Goal: Information Seeking & Learning: Learn about a topic

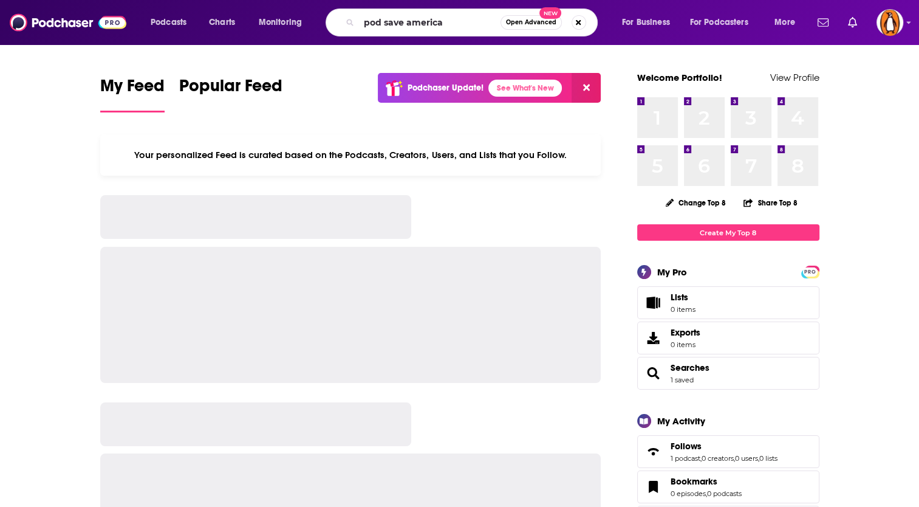
type input "pod save america"
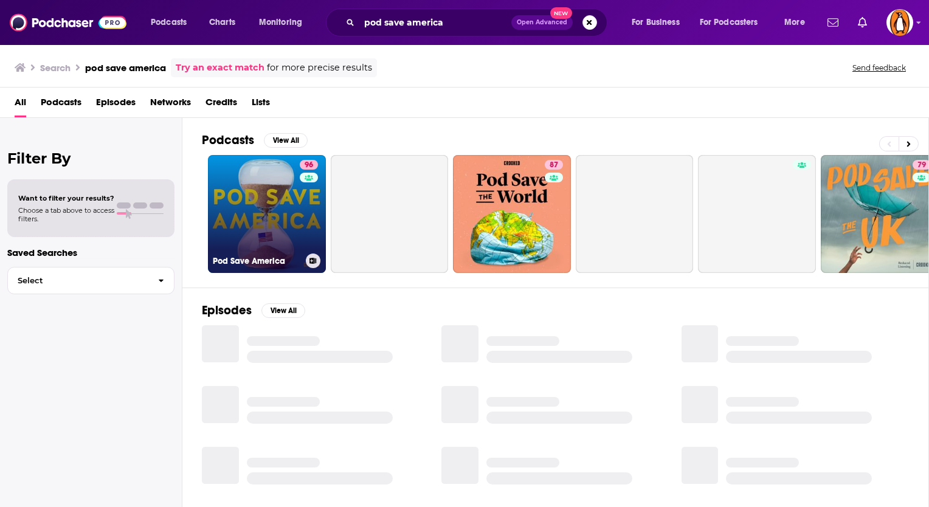
click at [303, 188] on div "96" at bounding box center [310, 207] width 21 height 94
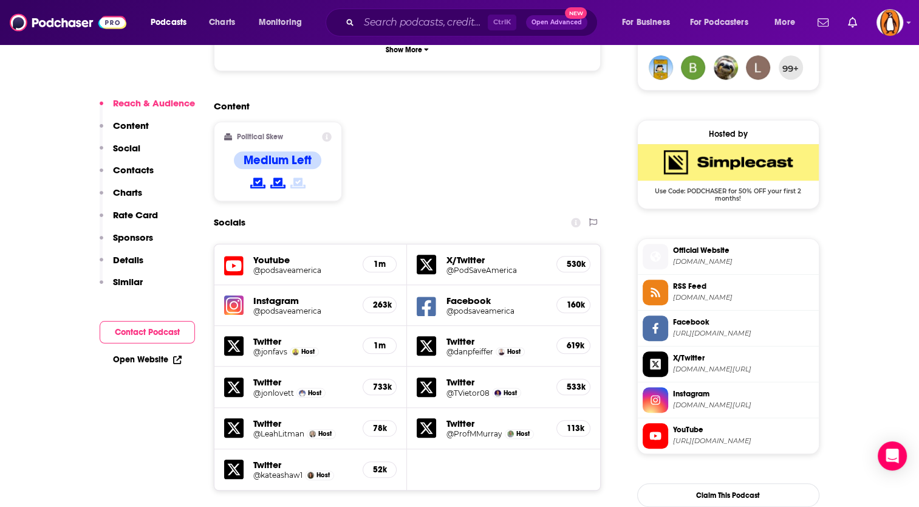
scroll to position [1215, 0]
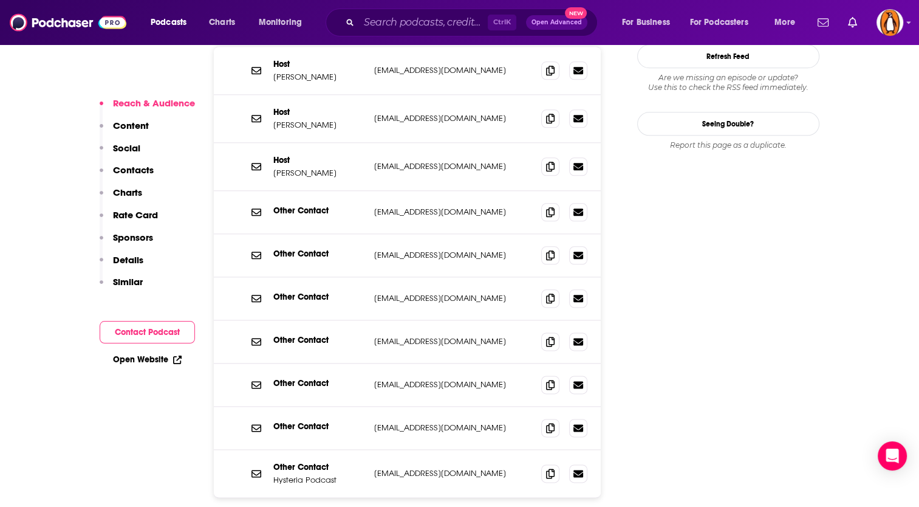
scroll to position [1519, 0]
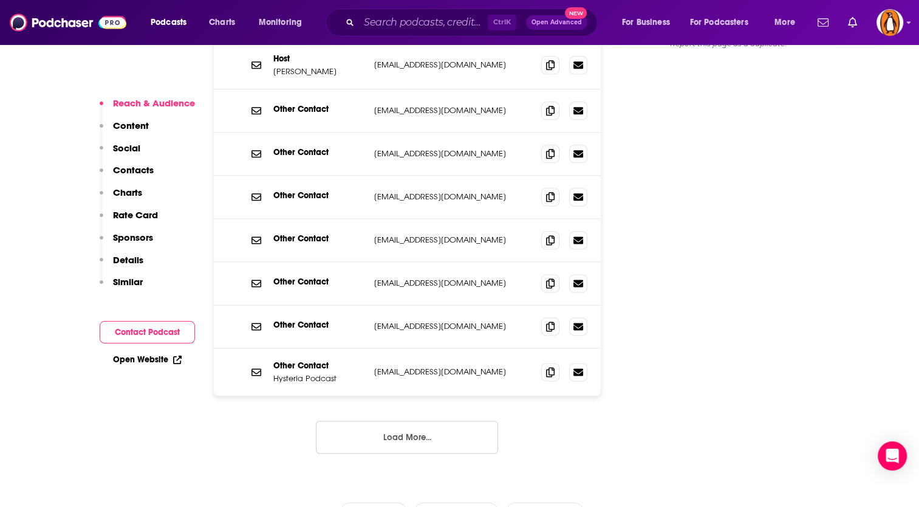
click at [410, 421] on button "Load More..." at bounding box center [407, 437] width 182 height 33
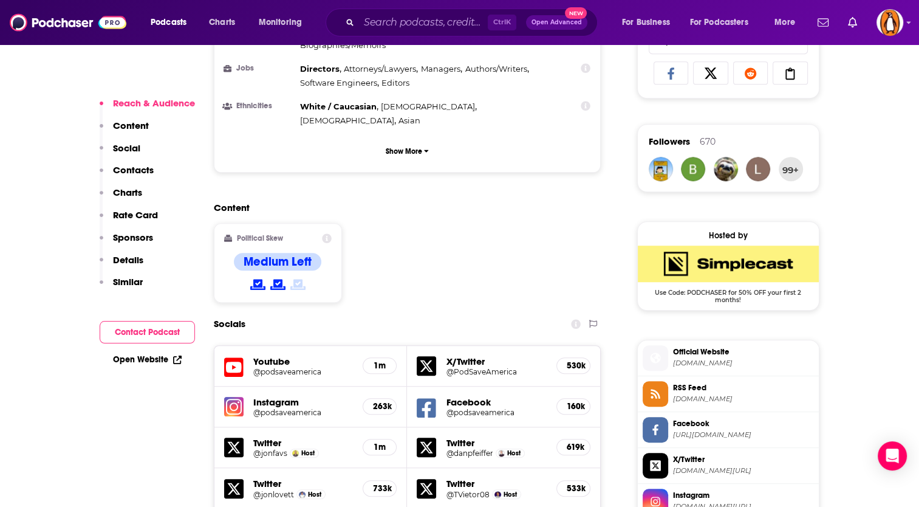
scroll to position [304, 0]
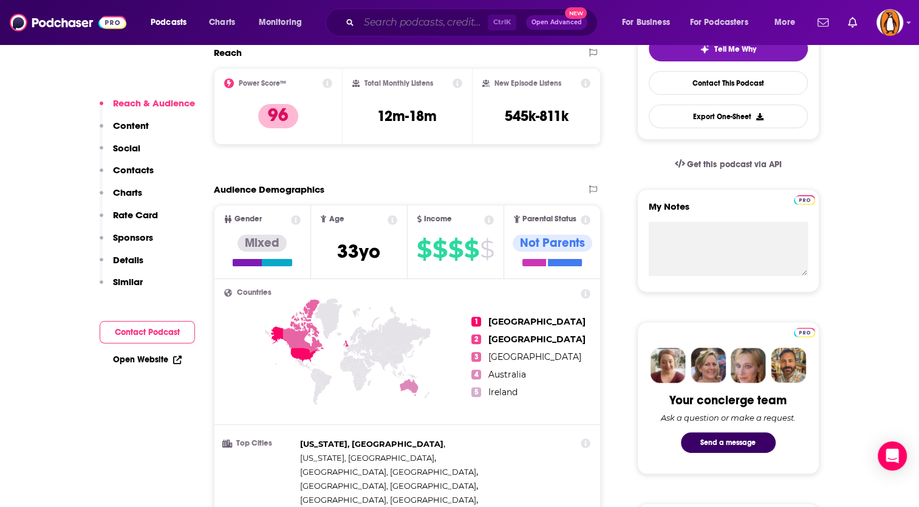
click at [394, 18] on input "Search podcasts, credits, & more..." at bounding box center [423, 22] width 129 height 19
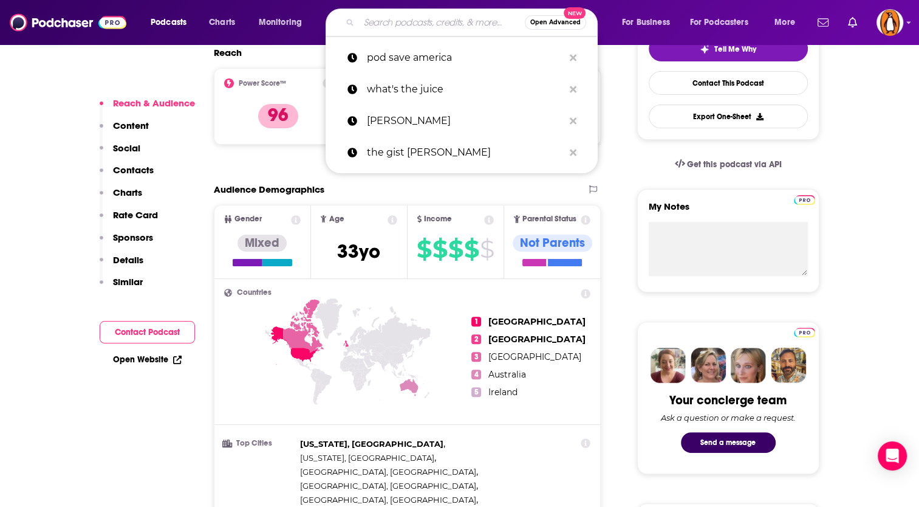
paste input "Love it or Leave It"
type input "Love it or Leave It"
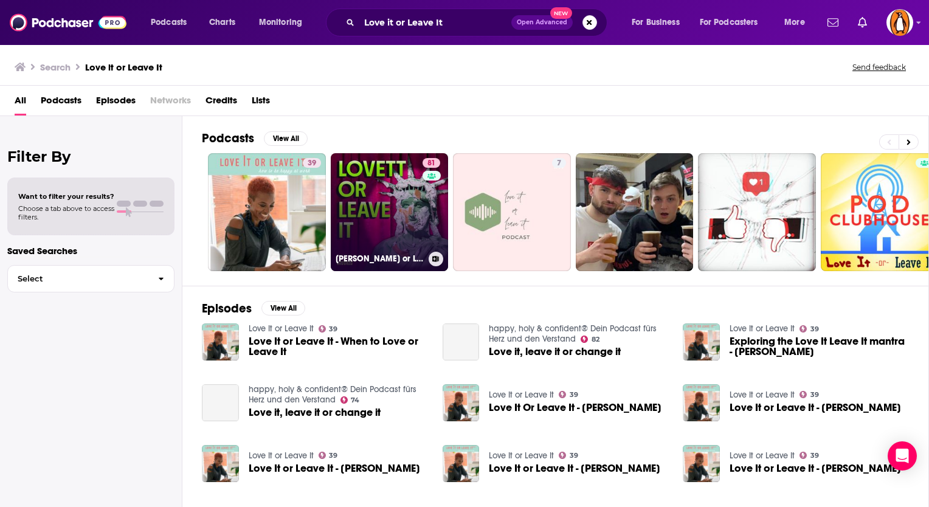
click at [391, 190] on link "81 Lovett or Leave It" at bounding box center [390, 212] width 118 height 118
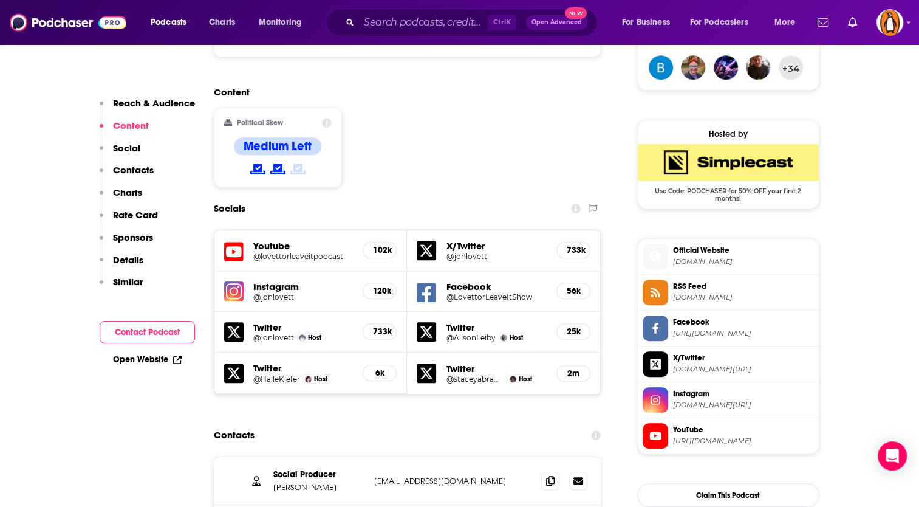
scroll to position [1114, 0]
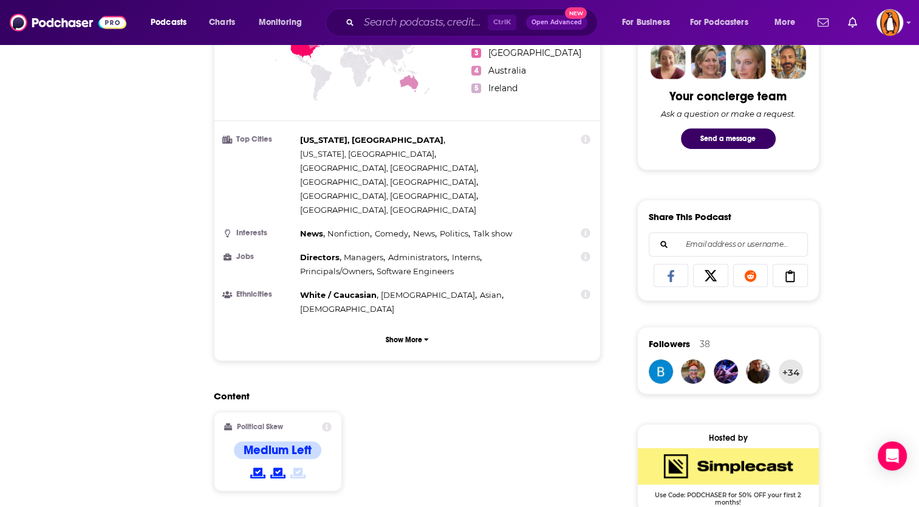
scroll to position [0, 0]
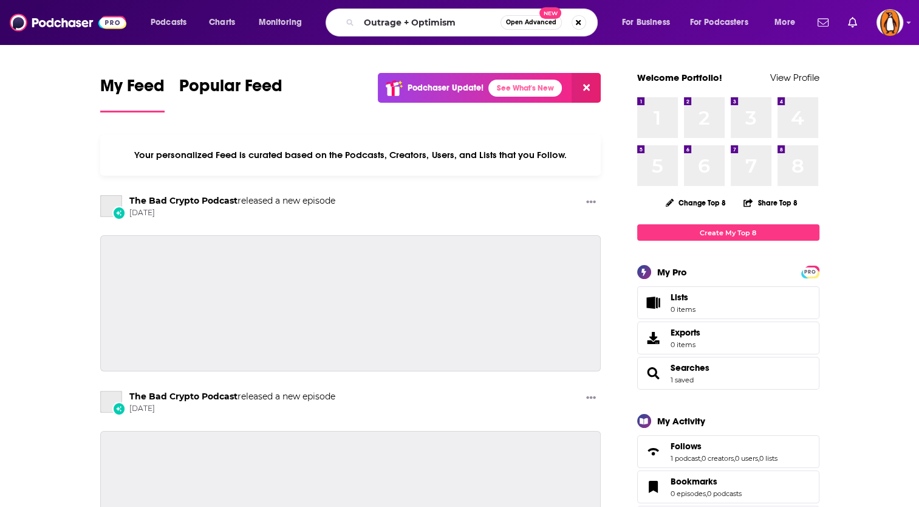
type input "Outrage + Optimism"
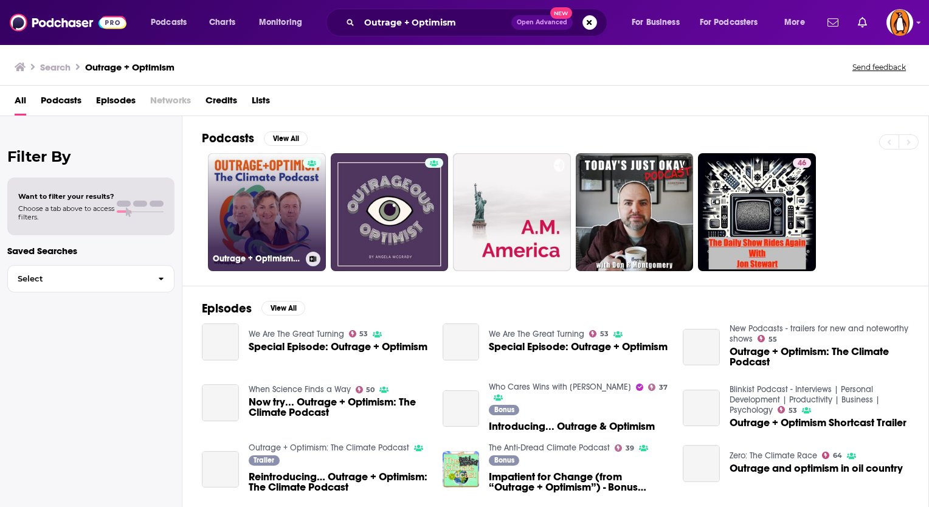
click at [273, 178] on link "Outrage + Optimism: The Climate Podcast" at bounding box center [267, 212] width 118 height 118
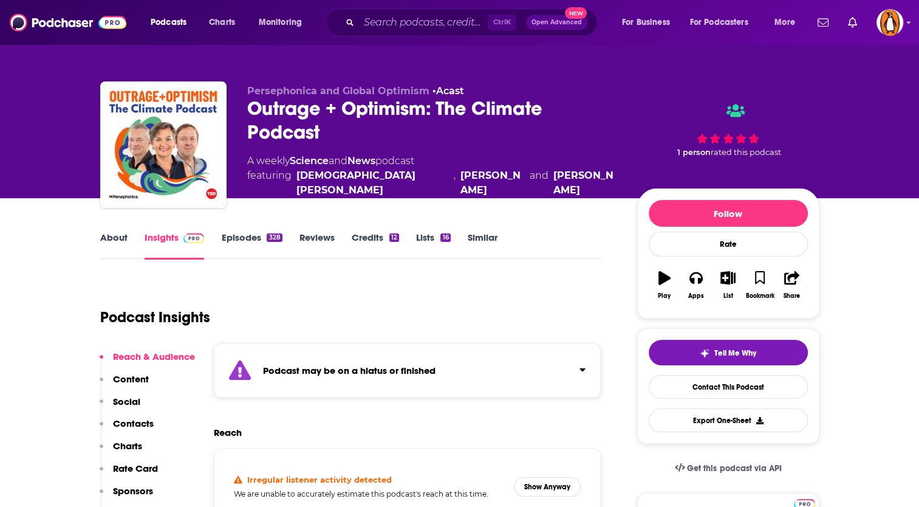
click at [255, 239] on link "Episodes 328" at bounding box center [251, 246] width 61 height 28
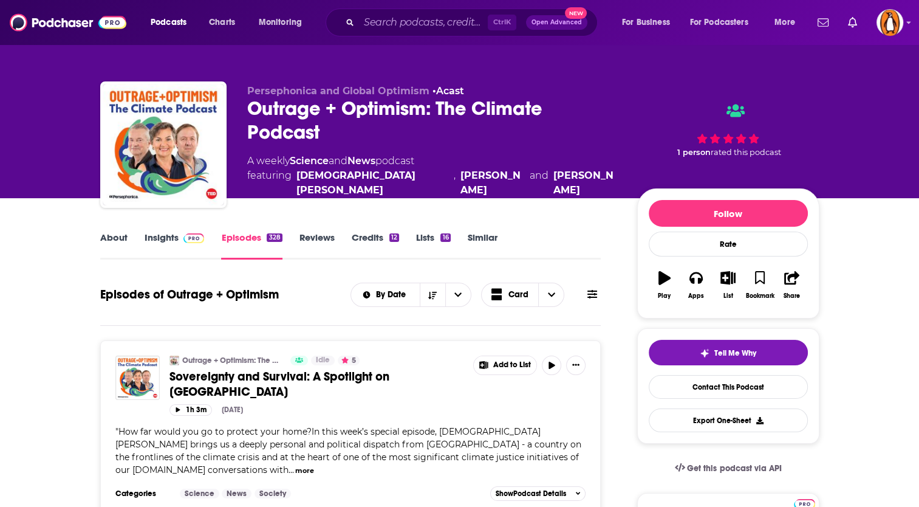
click at [173, 251] on link "Insights" at bounding box center [175, 246] width 60 height 28
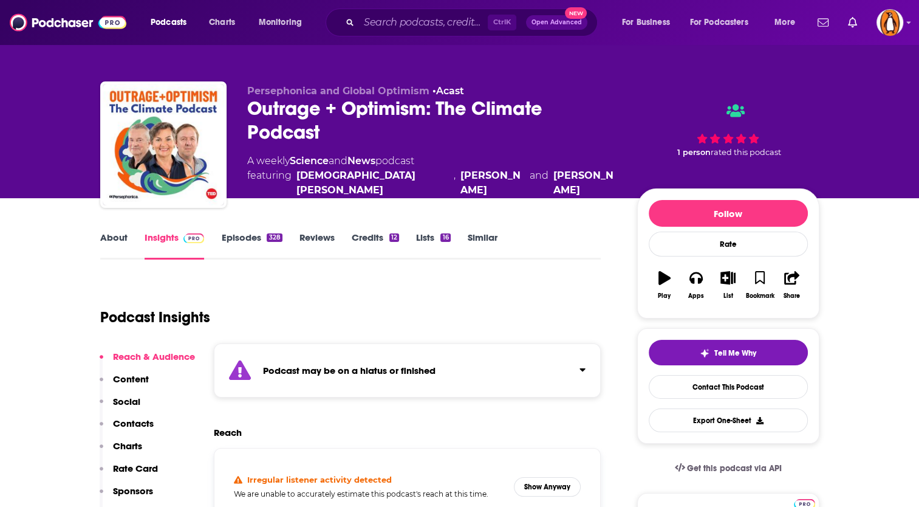
scroll to position [202, 0]
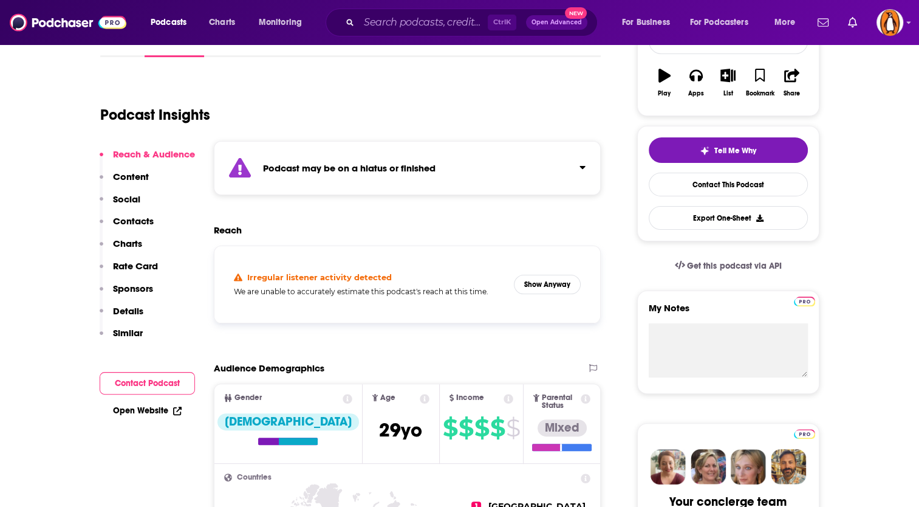
click at [578, 169] on button "Click to expand status details" at bounding box center [578, 164] width 16 height 17
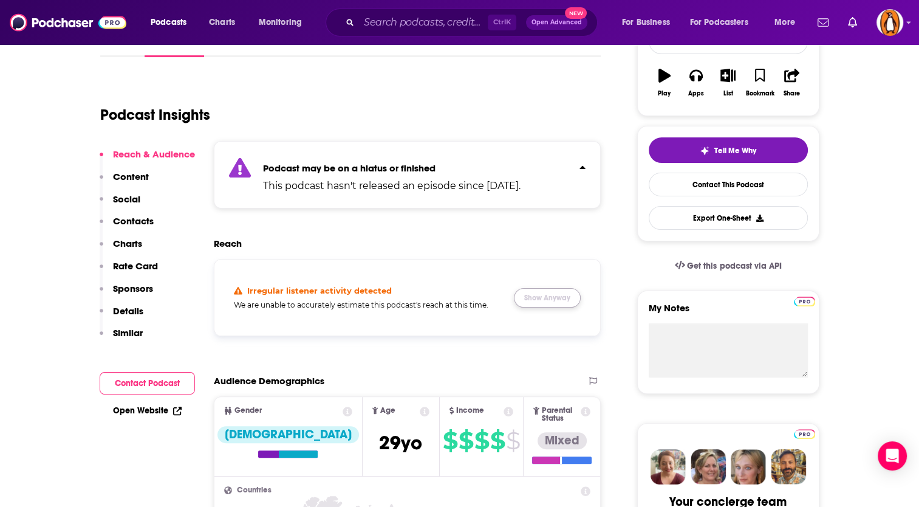
click at [540, 294] on button "Show Anyway" at bounding box center [547, 297] width 67 height 19
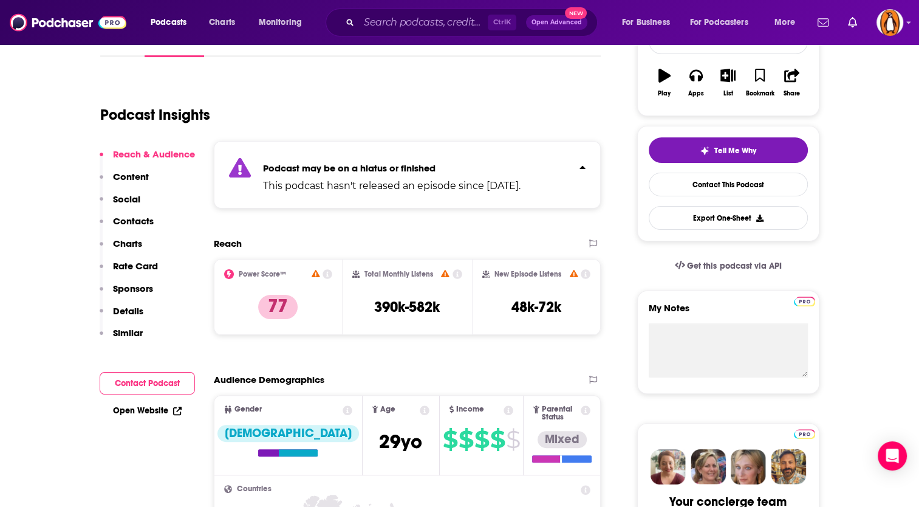
click at [442, 273] on icon at bounding box center [445, 274] width 9 height 8
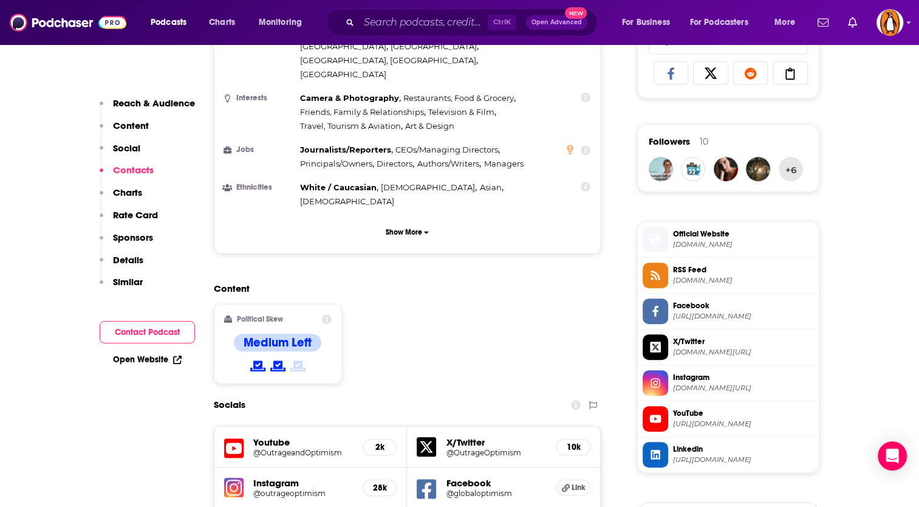
scroll to position [1316, 0]
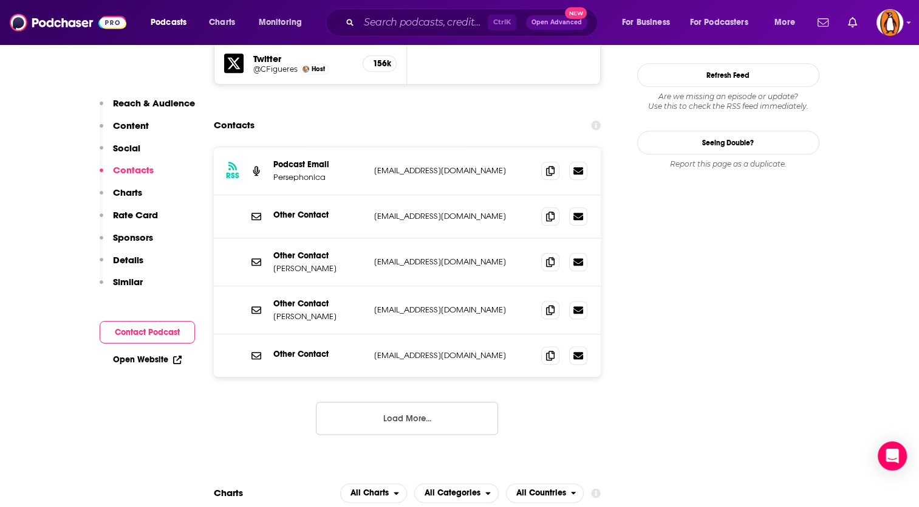
click at [363, 402] on button "Load More..." at bounding box center [407, 418] width 182 height 33
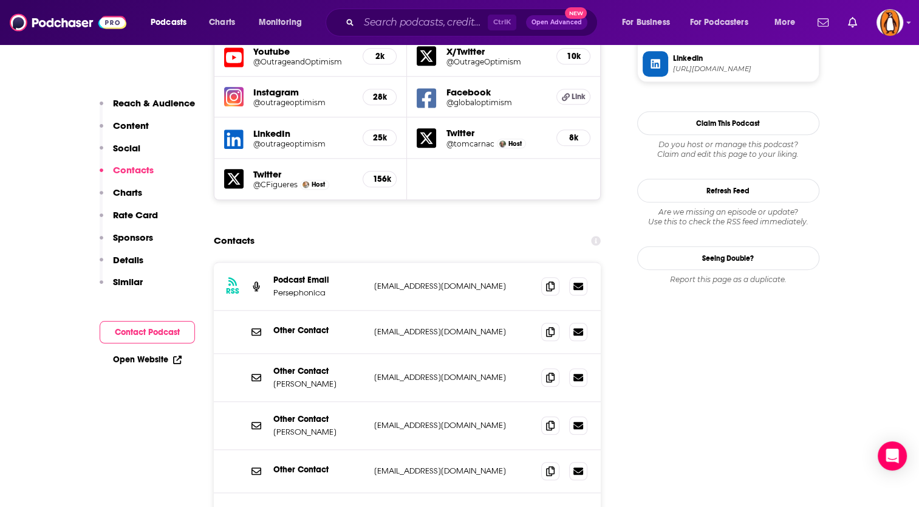
scroll to position [1202, 0]
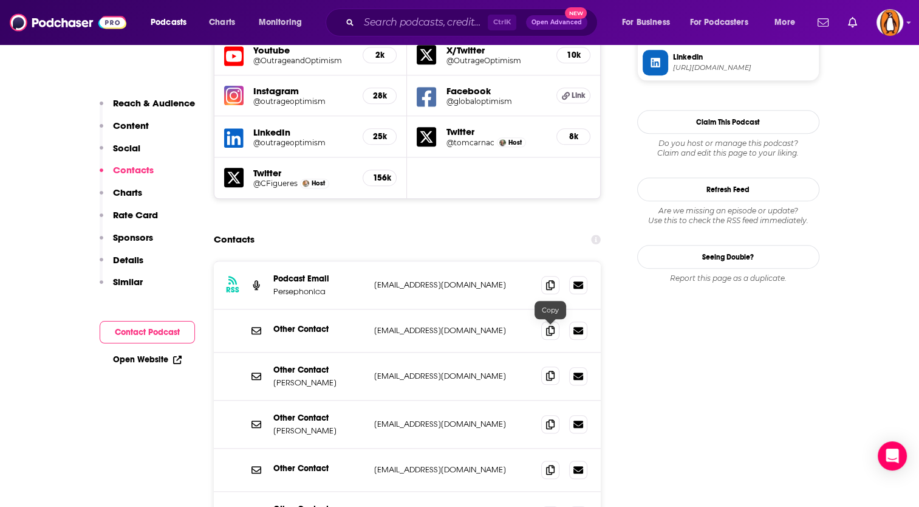
click at [548, 371] on icon at bounding box center [550, 376] width 9 height 10
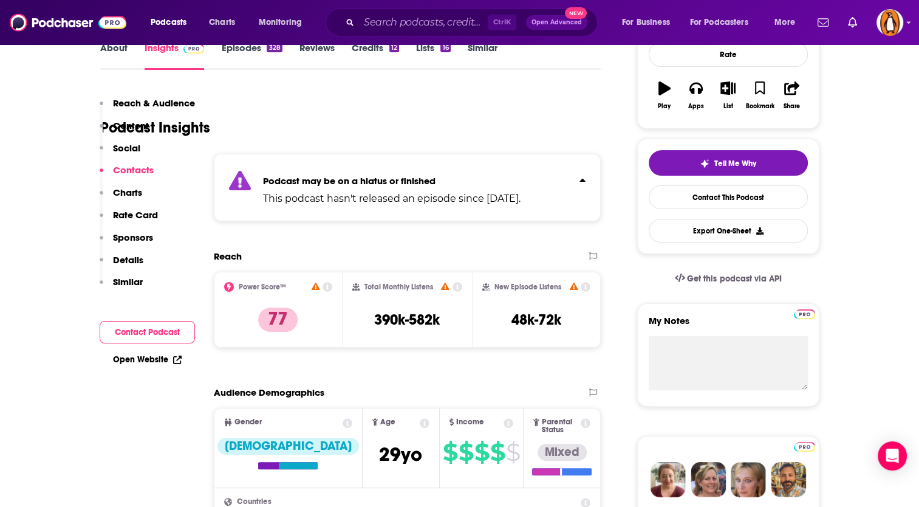
scroll to position [0, 0]
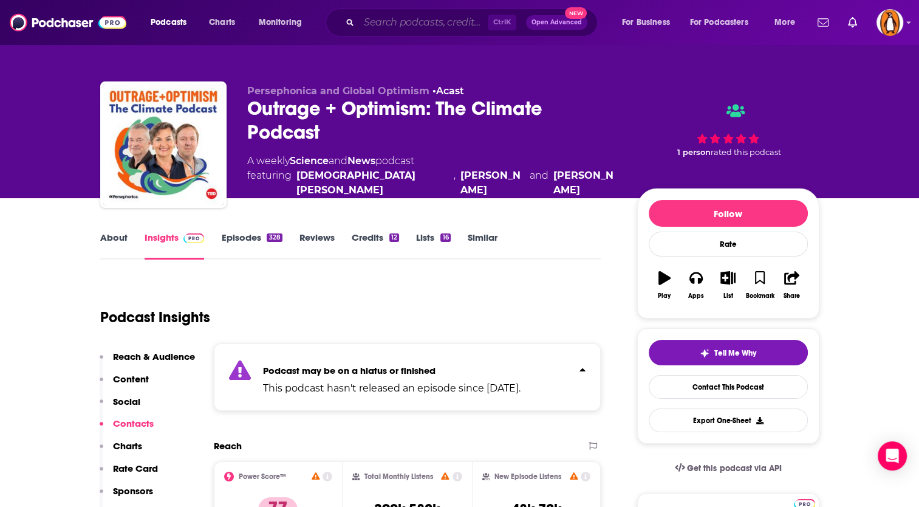
click at [399, 16] on input "Search podcasts, credits, & more..." at bounding box center [423, 22] width 129 height 19
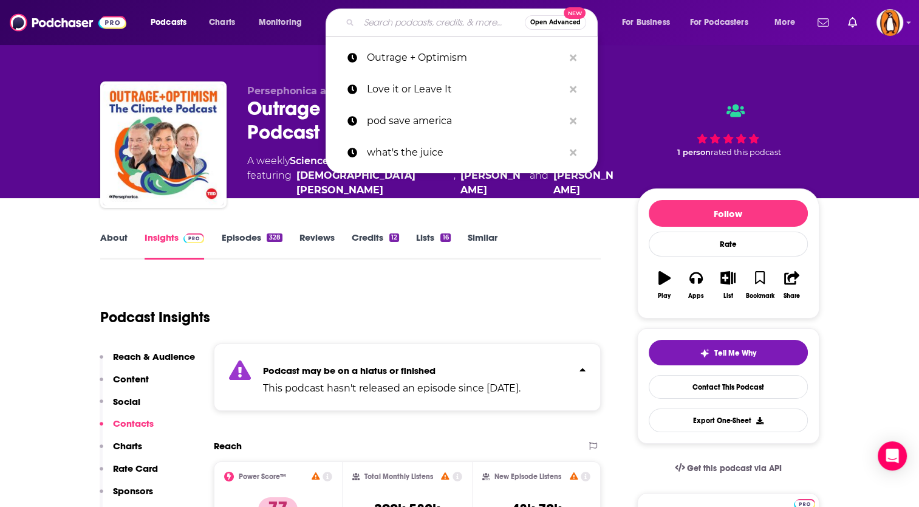
paste input "America Walks Podcast"
type input "America Walks Podcast"
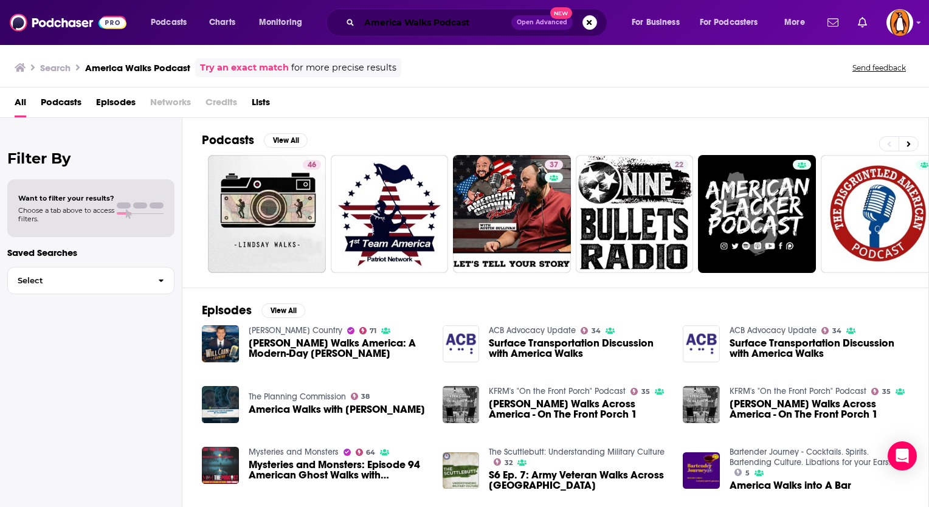
click at [395, 23] on input "America Walks Podcast" at bounding box center [435, 22] width 152 height 19
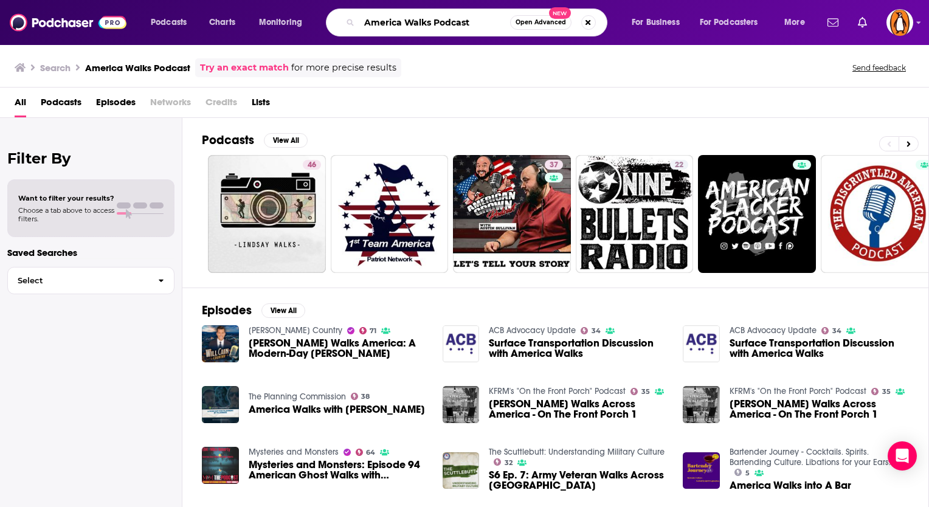
click at [395, 23] on input "America Walks Podcast" at bounding box center [434, 22] width 151 height 19
paste input "NPR’s Living on Earth"
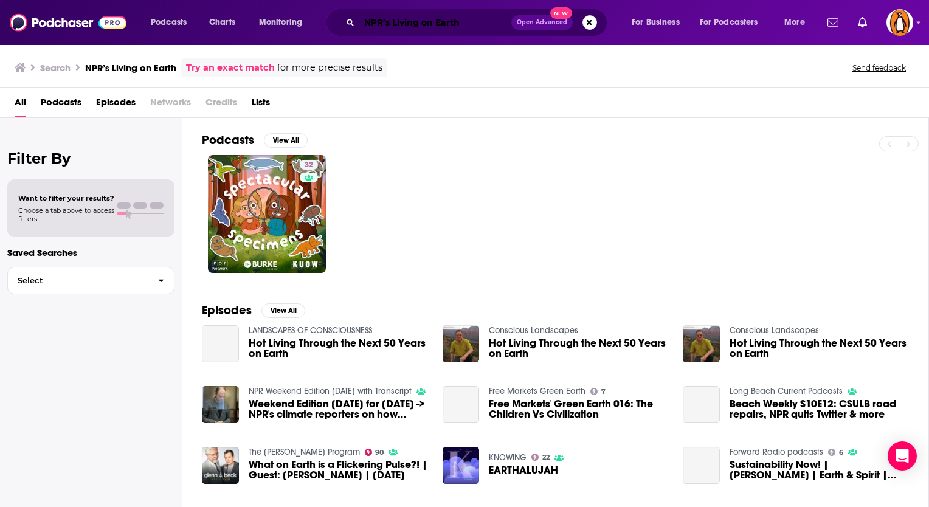
click at [391, 23] on input "NPR’s Living on Earth" at bounding box center [435, 22] width 152 height 19
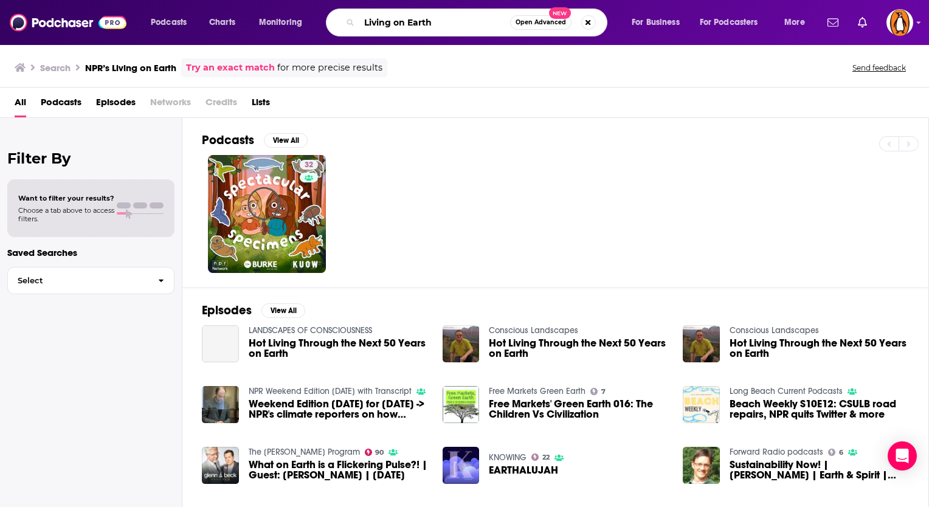
type input "Living on Earth"
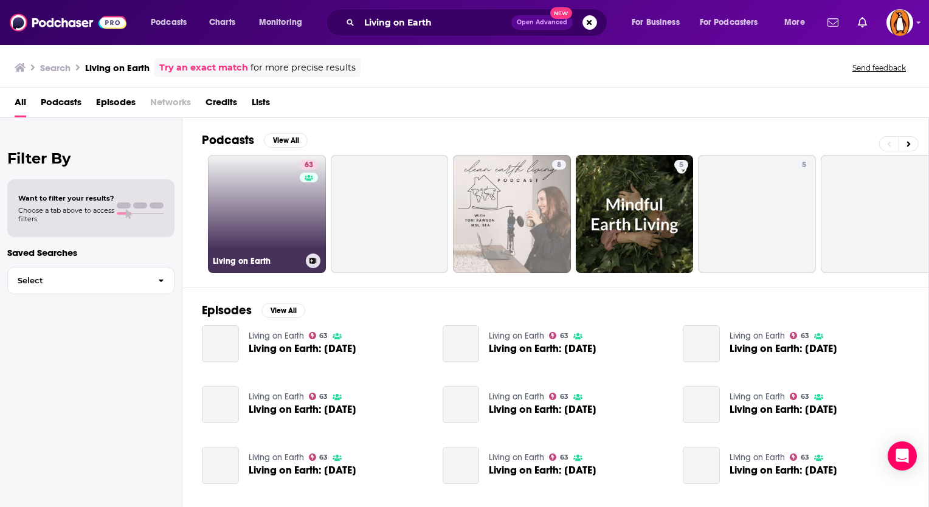
click at [253, 180] on link "63 Living on Earth" at bounding box center [267, 214] width 118 height 118
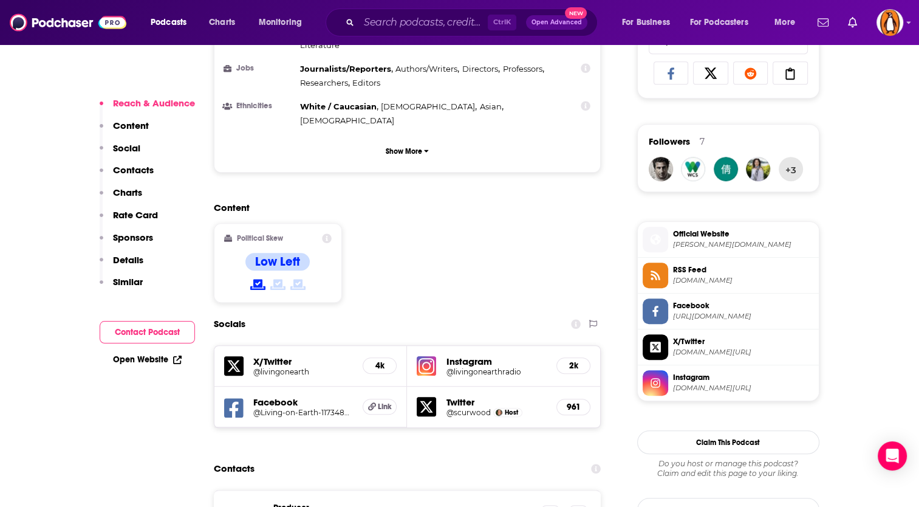
scroll to position [912, 0]
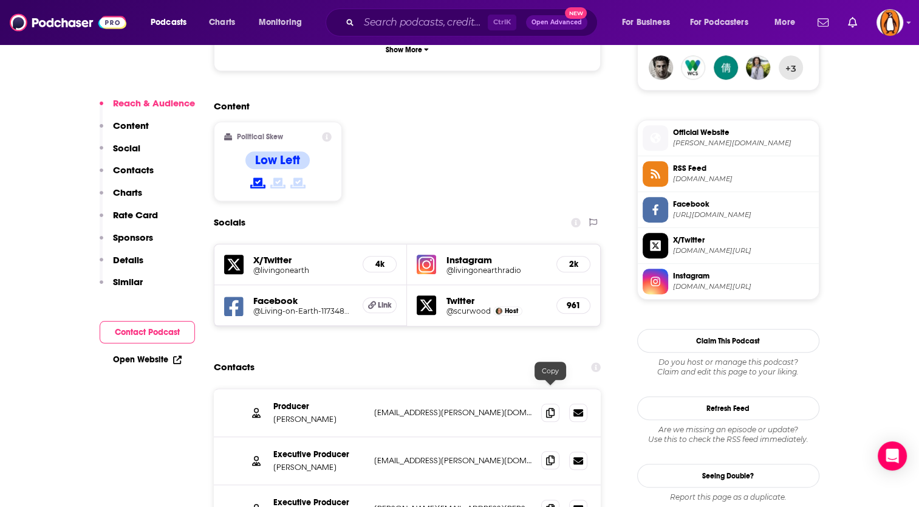
click at [546, 455] on icon at bounding box center [550, 460] width 9 height 10
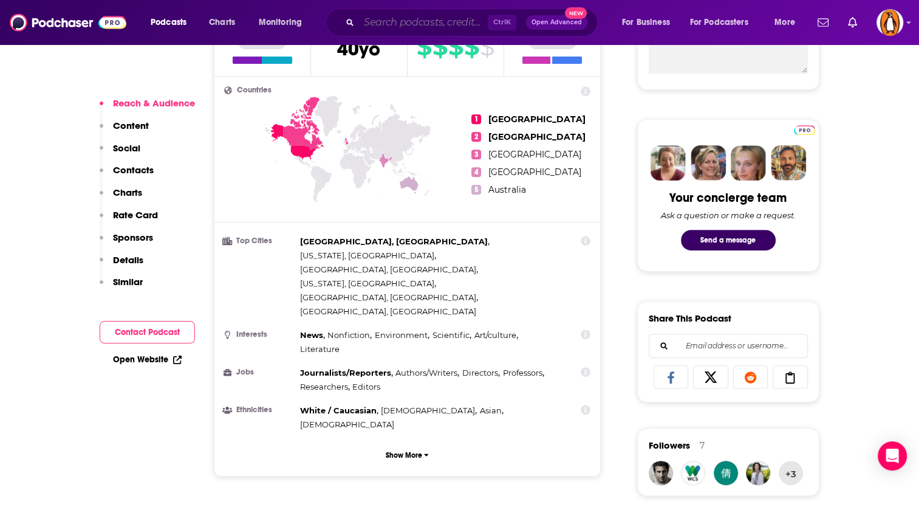
click at [398, 18] on input "Search podcasts, credits, & more..." at bounding box center [423, 22] width 129 height 19
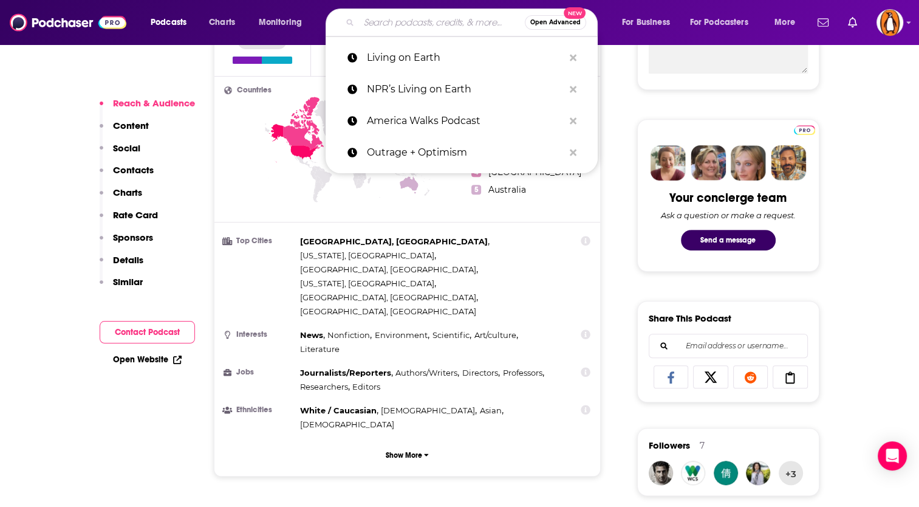
paste input "Wheel Suckers Podcast"
type input "Wheel Suckers Podcast"
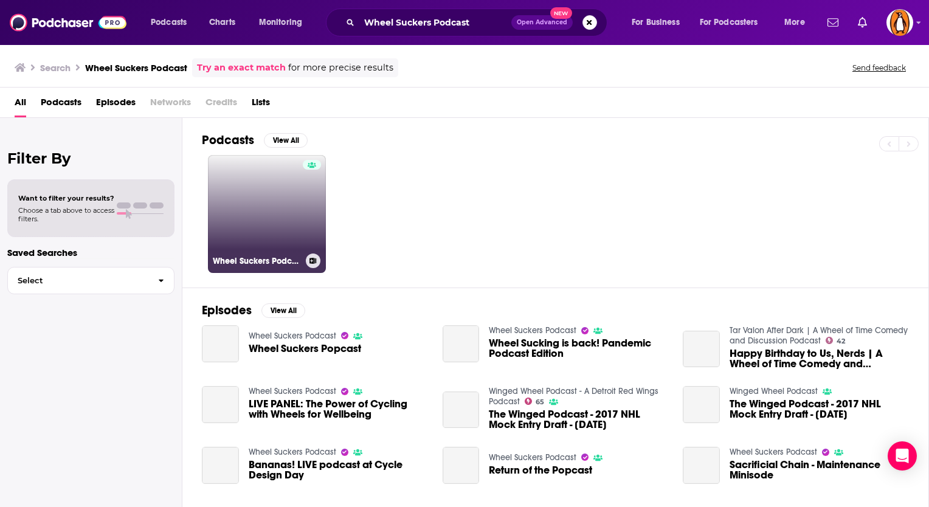
click at [265, 209] on link "Wheel Suckers Podcast" at bounding box center [267, 214] width 118 height 118
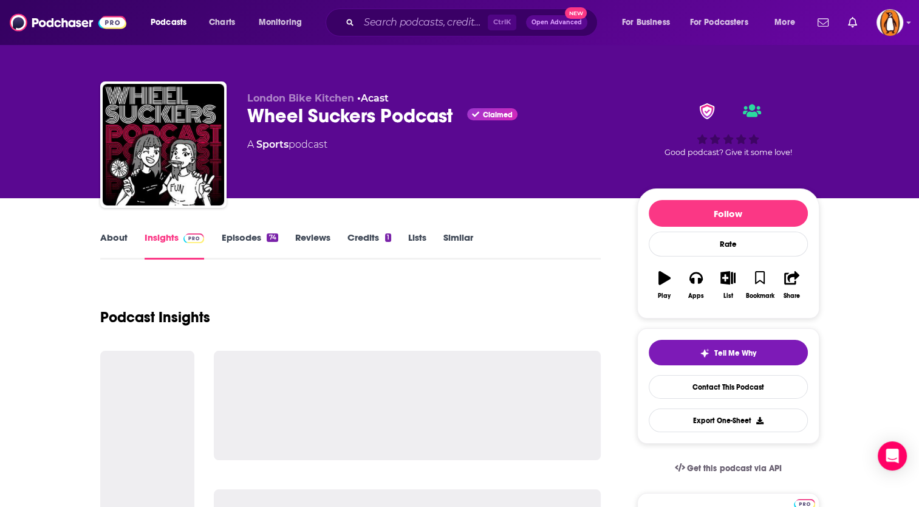
scroll to position [101, 0]
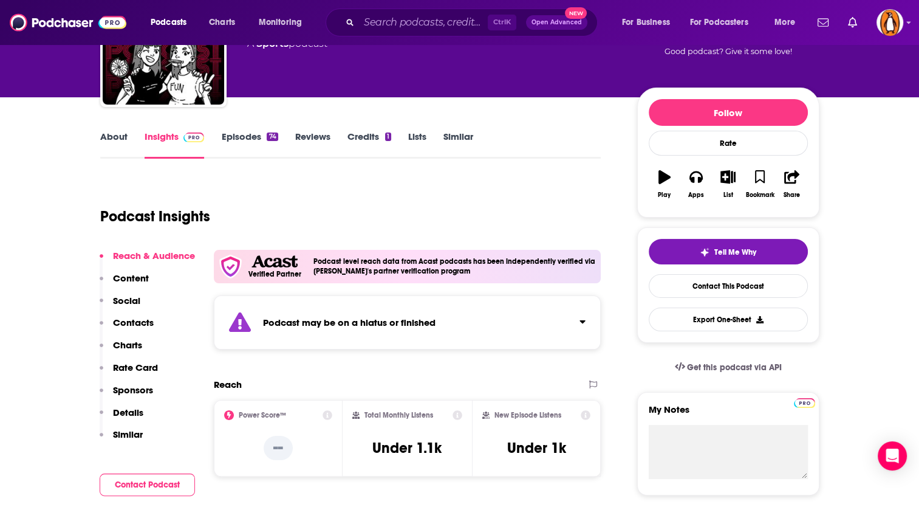
click at [570, 322] on button "Click to expand status details" at bounding box center [578, 319] width 16 height 17
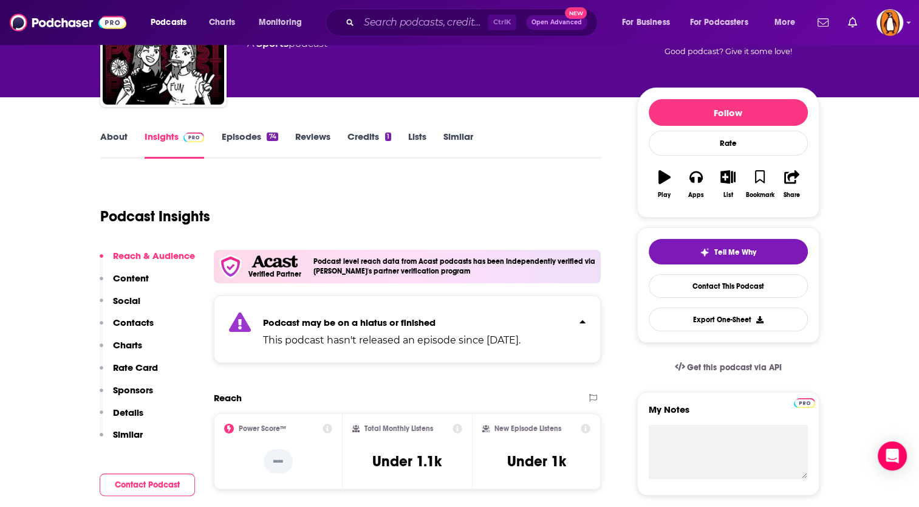
scroll to position [0, 0]
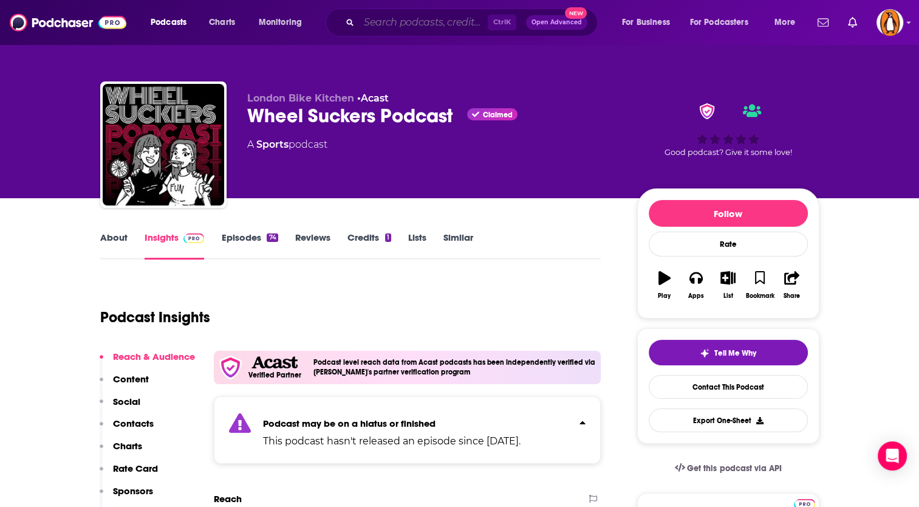
click at [418, 21] on input "Search podcasts, credits, & more..." at bounding box center [423, 22] width 129 height 19
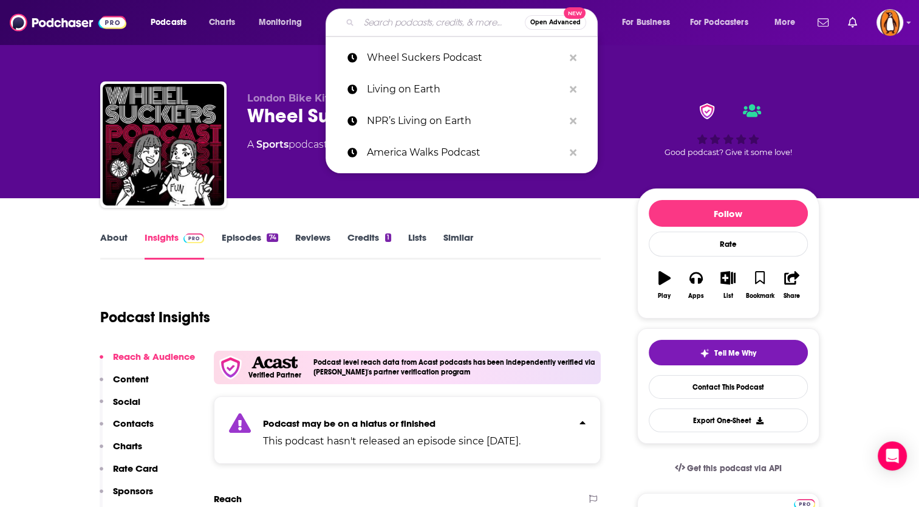
paste input "The Slow Ride Podcast"
type input "The Slow Ride Podcast"
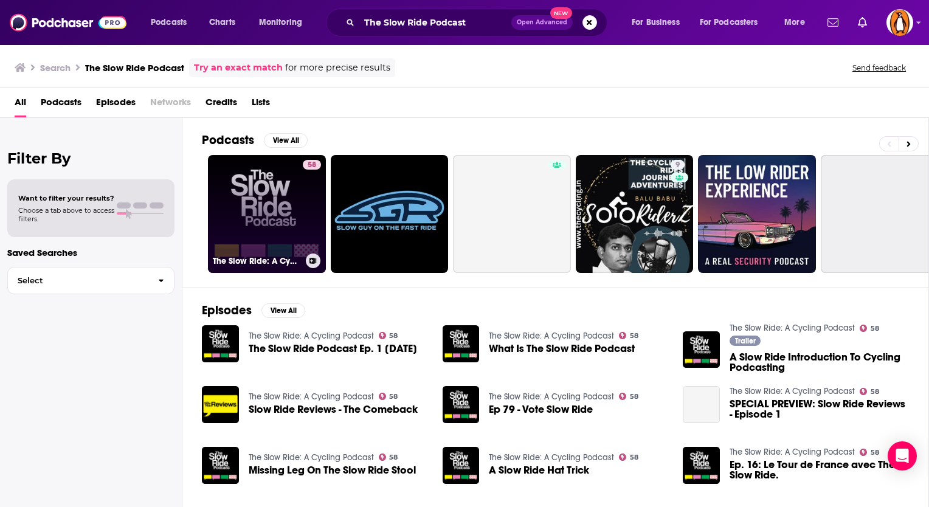
click at [253, 207] on link "58 The Slow Ride: A Cycling Podcast" at bounding box center [267, 214] width 118 height 118
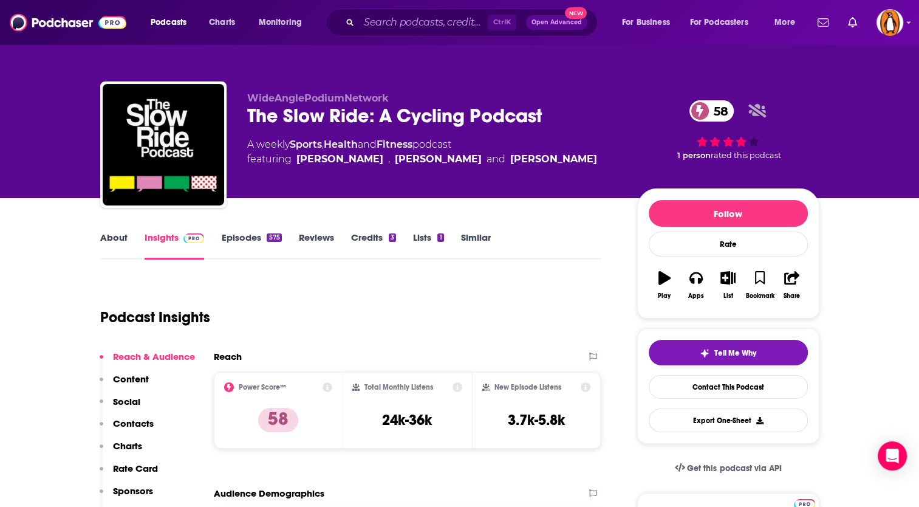
click at [101, 238] on link "About" at bounding box center [113, 246] width 27 height 28
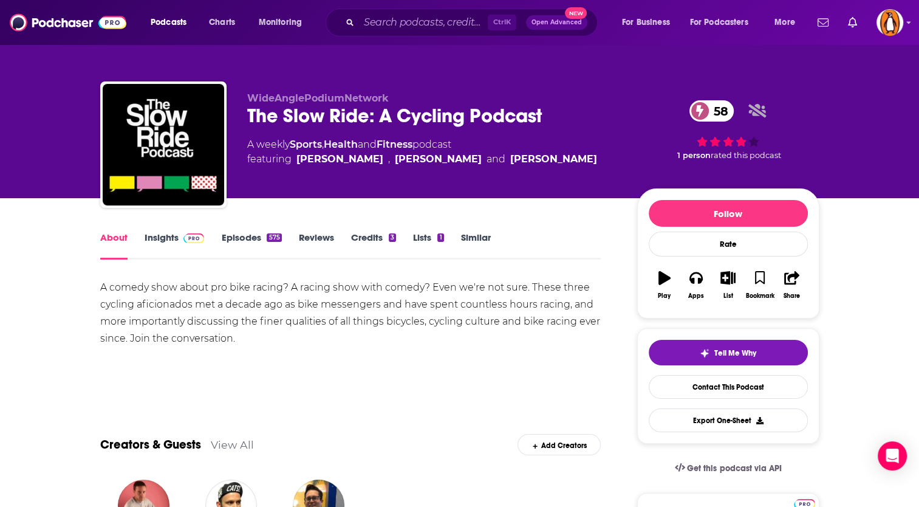
click at [148, 244] on link "Insights" at bounding box center [175, 246] width 60 height 28
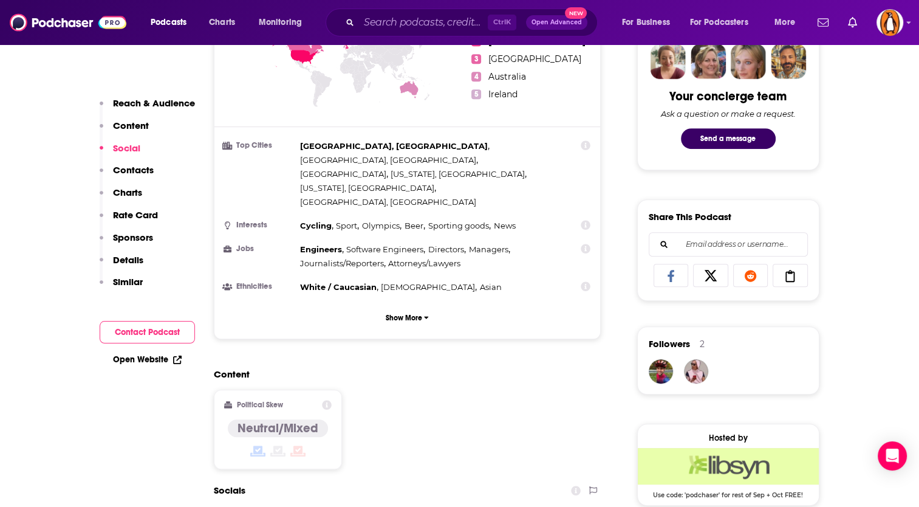
scroll to position [912, 0]
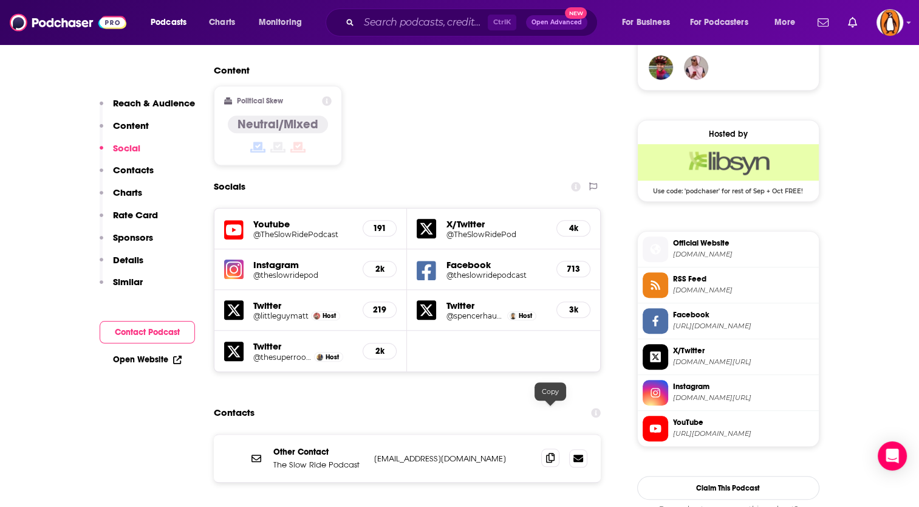
click at [544, 448] on span at bounding box center [550, 457] width 18 height 18
click at [554, 453] on icon at bounding box center [550, 458] width 9 height 10
